Goal: Task Accomplishment & Management: Complete application form

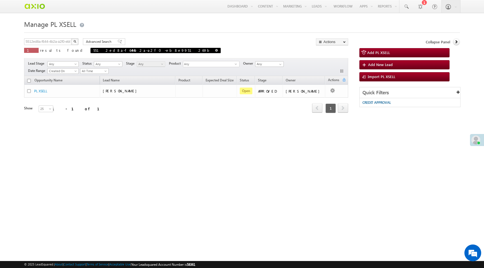
click at [215, 51] on span at bounding box center [216, 50] width 3 height 3
type input "Search PL XSELL"
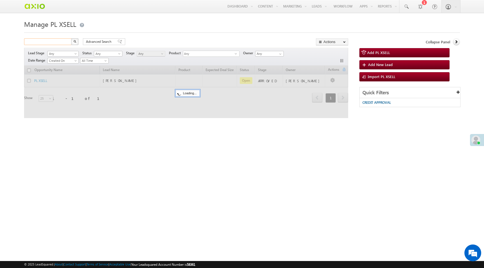
click at [43, 43] on input "text" at bounding box center [48, 41] width 48 height 7
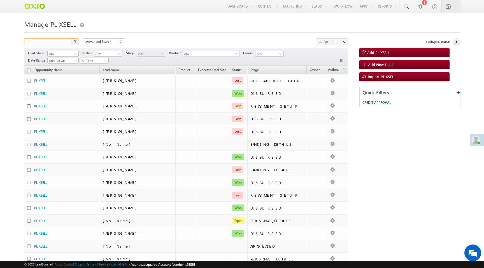
paste input "b775d022-39a7-4f21-ab07-535d96182b29"
type input "b775d022-39a7-4f21-ab07-535d96182b29"
click at [71, 38] on button "button" at bounding box center [74, 41] width 7 height 7
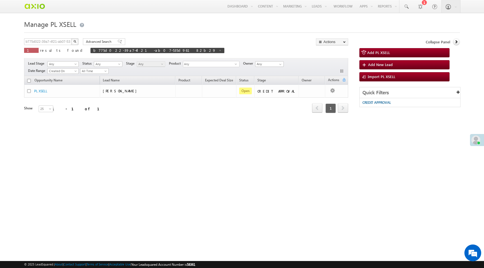
scroll to position [0, 0]
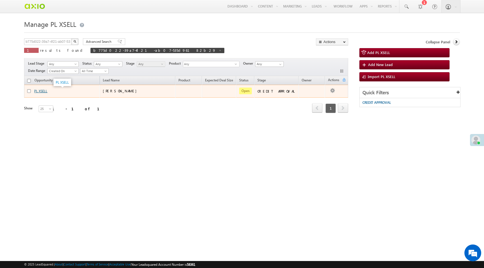
click at [44, 92] on link "PL XSELL" at bounding box center [40, 91] width 13 height 4
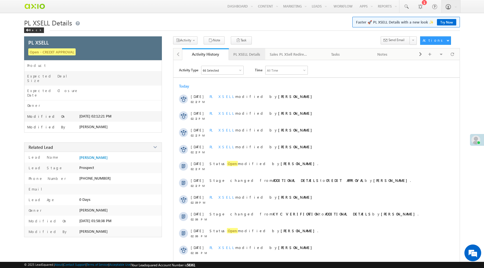
click at [241, 56] on div "PL XSELL Details" at bounding box center [246, 54] width 27 height 7
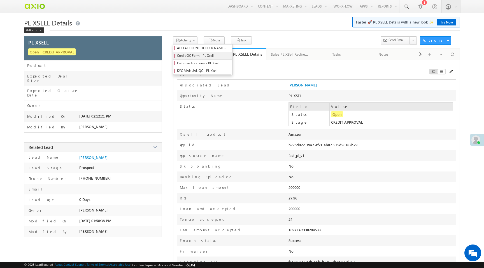
click at [196, 56] on span "Credit QC Form - PL Xsell" at bounding box center [203, 55] width 53 height 5
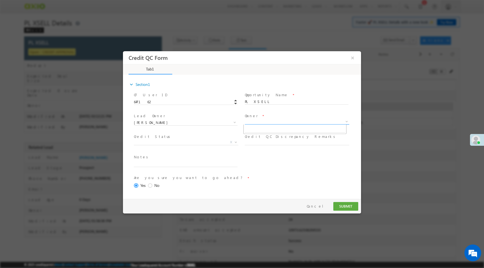
click at [252, 121] on span "X" at bounding box center [297, 122] width 104 height 6
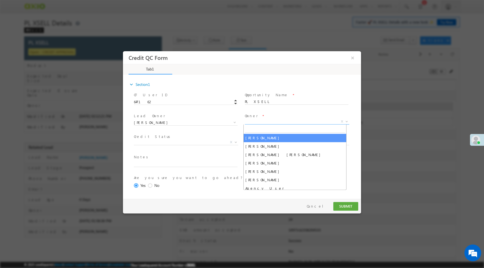
select select "f8849782-a99c-11ec-8597-0681fe0b10f8"
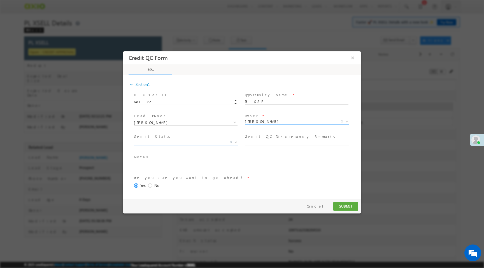
click at [167, 143] on span "X" at bounding box center [186, 143] width 104 height 6
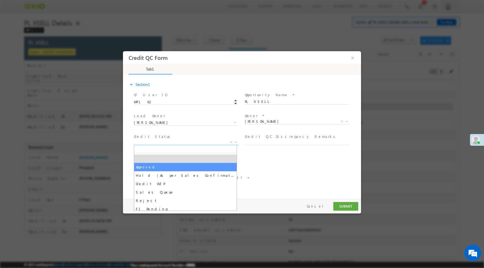
select select "Approved"
select select "NA"
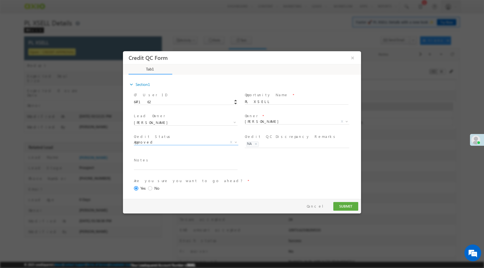
scroll to position [23, 0]
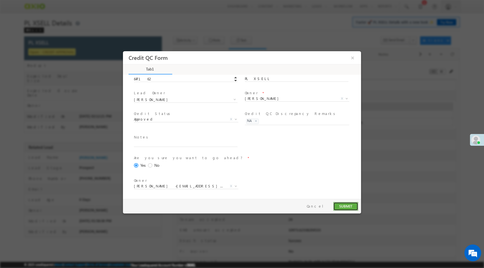
click at [343, 206] on button "SUBMIT" at bounding box center [345, 206] width 25 height 9
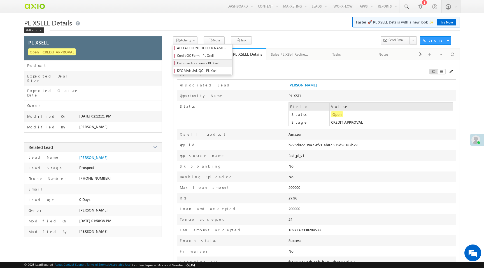
click at [197, 63] on span "Disburse App Form - PL Xsell" at bounding box center [203, 63] width 53 height 5
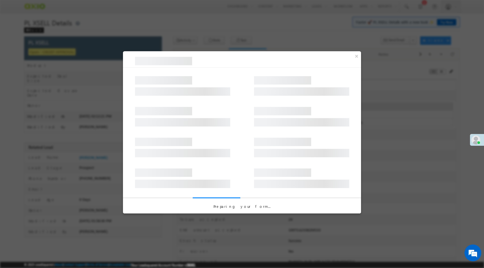
select select "PL XSell Disbursement Initiated"
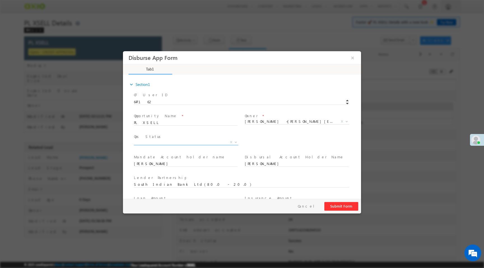
click at [204, 143] on span "X" at bounding box center [186, 143] width 104 height 6
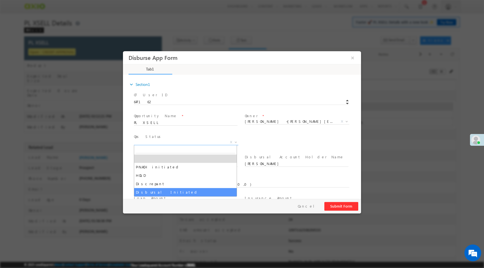
select select "Disbursal Initiated"
select select "NA"
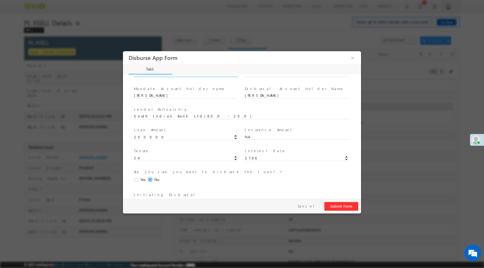
scroll to position [83, 0]
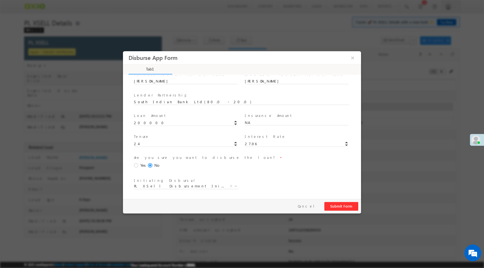
click at [140, 166] on span "Yes" at bounding box center [142, 166] width 5 height 6
click at [123, 51] on input "Yes" at bounding box center [123, 51] width 0 height 0
click at [335, 207] on button "Submit Form" at bounding box center [341, 206] width 34 height 9
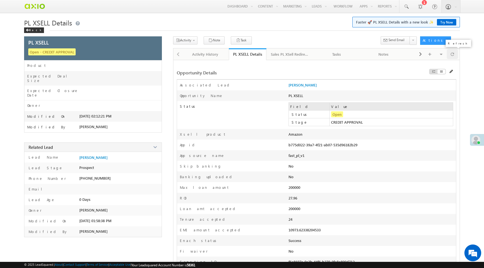
click at [453, 54] on span at bounding box center [452, 54] width 3 height 10
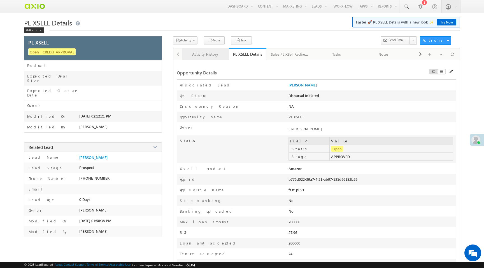
click at [195, 53] on div "Activity History" at bounding box center [206, 54] width 38 height 7
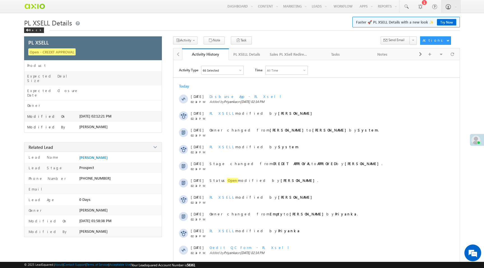
click at [246, 57] on div "PL XSELL Details" at bounding box center [246, 54] width 27 height 7
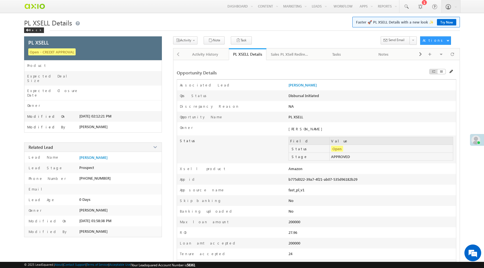
drag, startPoint x: 288, startPoint y: 180, endPoint x: 361, endPoint y: 180, distance: 72.5
click at [361, 180] on div "b775d022-39a7-4f21-ab07-535d96182b29" at bounding box center [338, 181] width 100 height 8
copy div "b775d022-39a7-4f21-ab07-535d96182b29"
